Goal: Error: Unclear

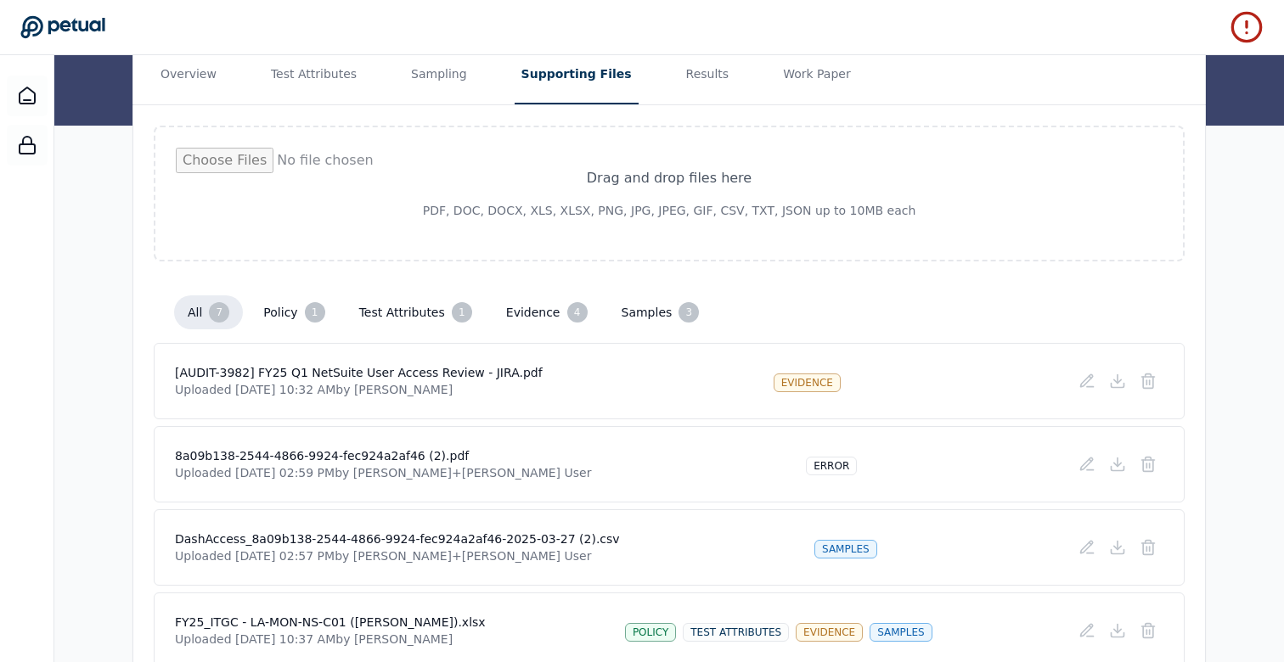
scroll to position [210, 0]
